Goal: Information Seeking & Learning: Find specific page/section

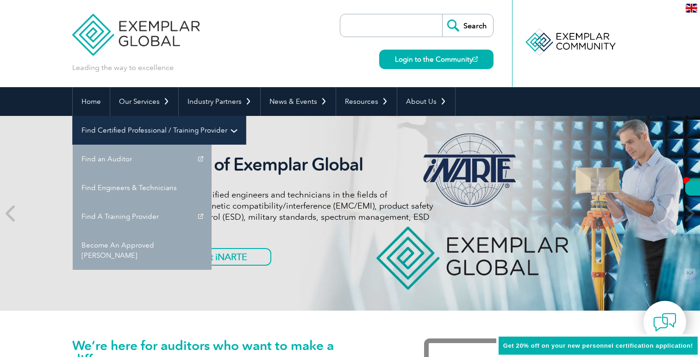
click at [246, 116] on link "Find Certified Professional / Training Provider" at bounding box center [159, 130] width 173 height 29
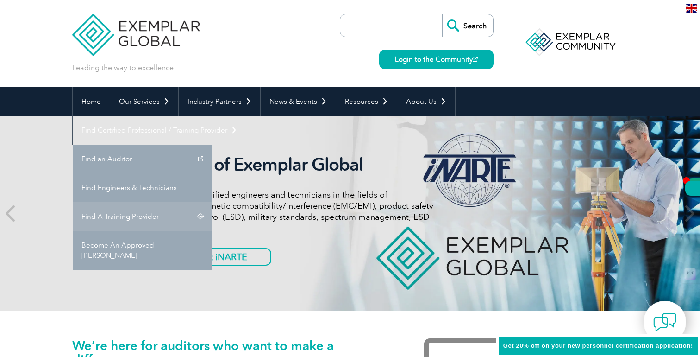
click at [212, 202] on link "Find A Training Provider" at bounding box center [142, 216] width 139 height 29
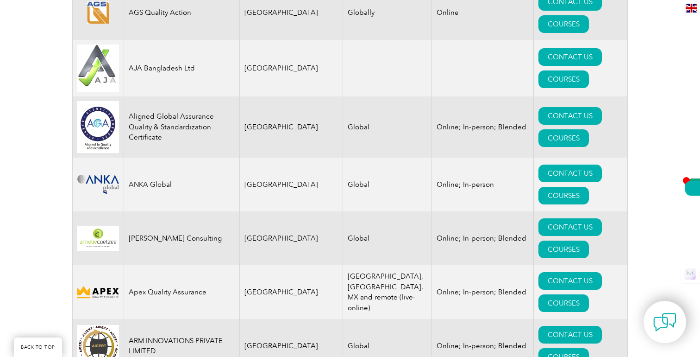
scroll to position [1037, 0]
